Goal: Information Seeking & Learning: Check status

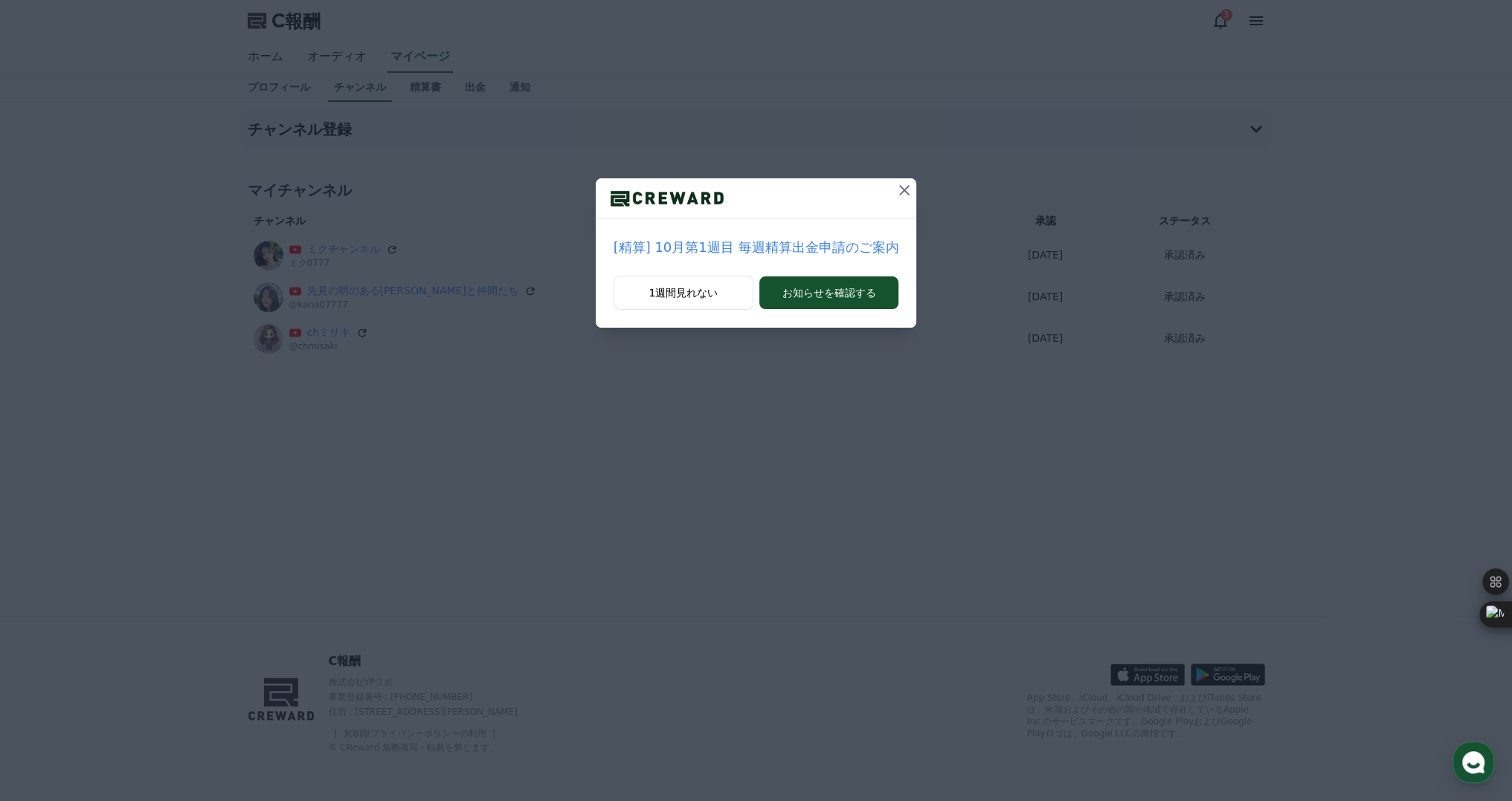
click at [904, 188] on icon at bounding box center [905, 191] width 18 height 18
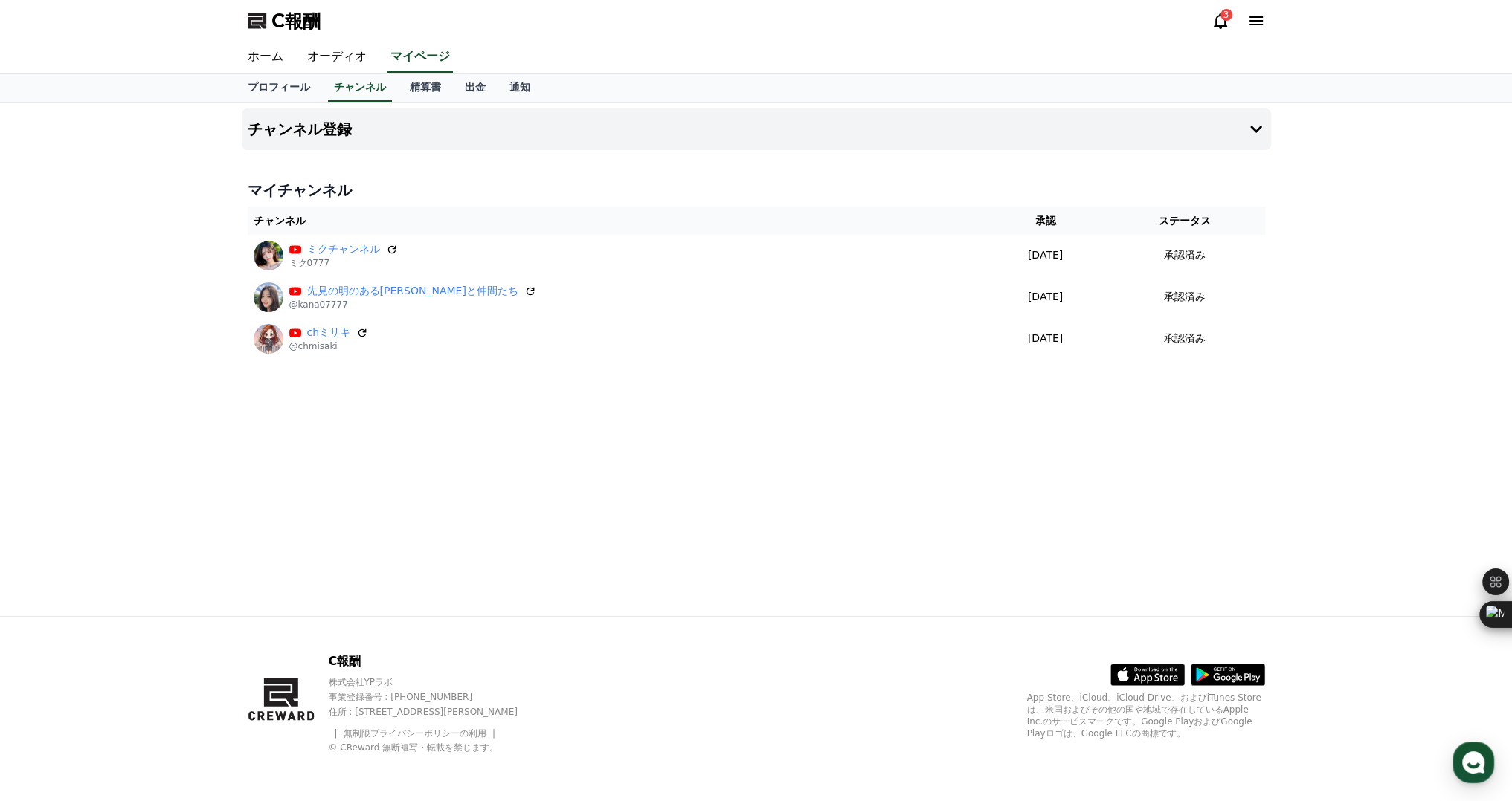
click at [1214, 25] on icon at bounding box center [1220, 20] width 18 height 18
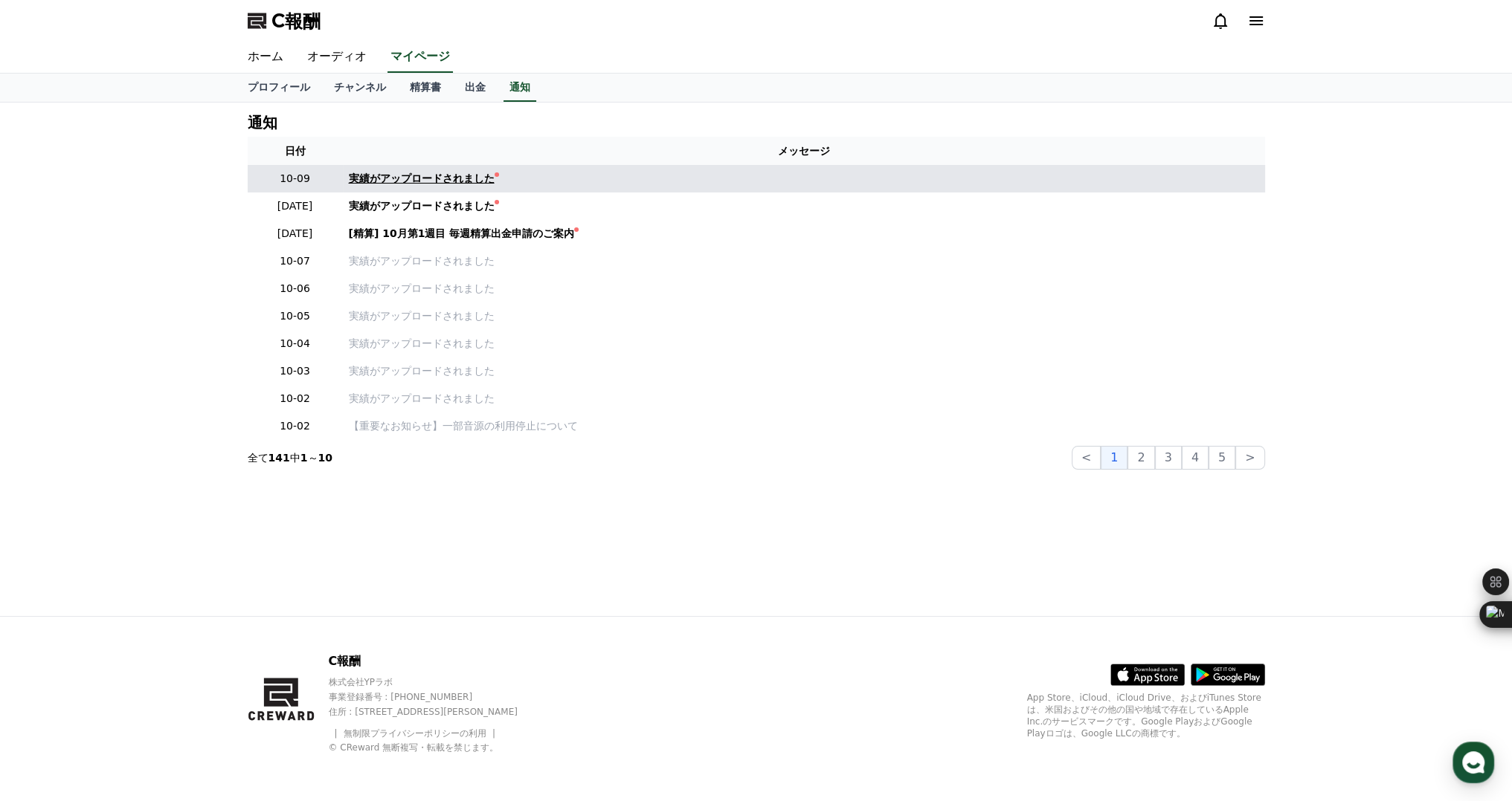
click at [405, 176] on font "実績がアップロードされました" at bounding box center [422, 178] width 146 height 12
